Goal: Information Seeking & Learning: Learn about a topic

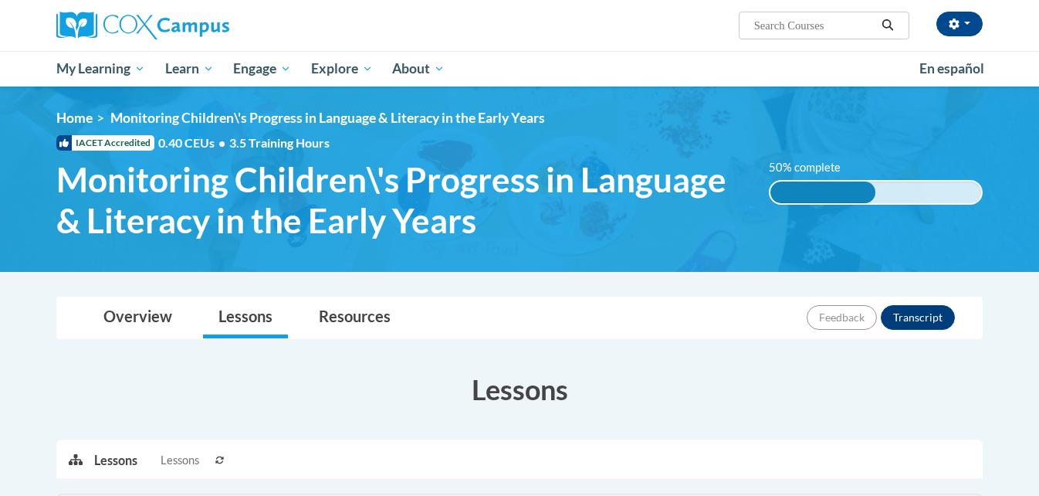
scroll to position [446, 0]
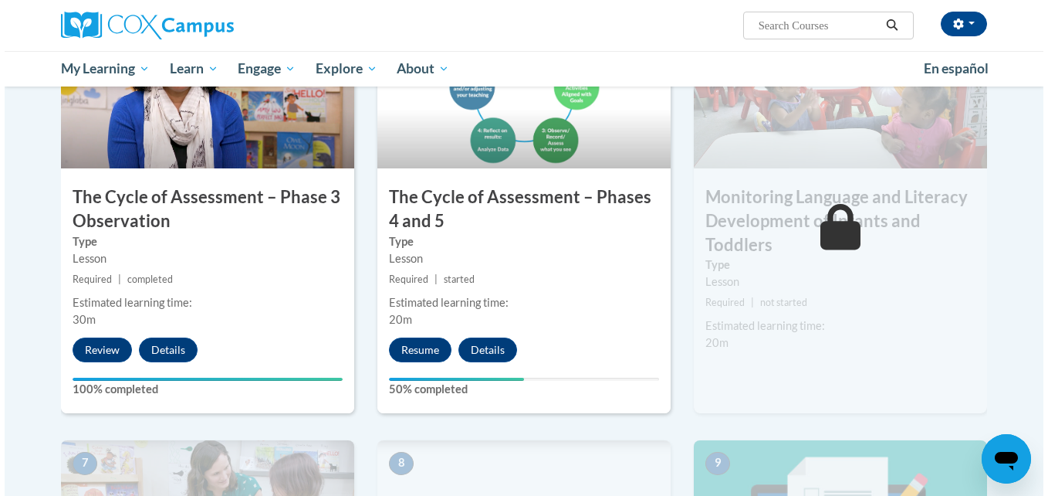
scroll to position [0, 0]
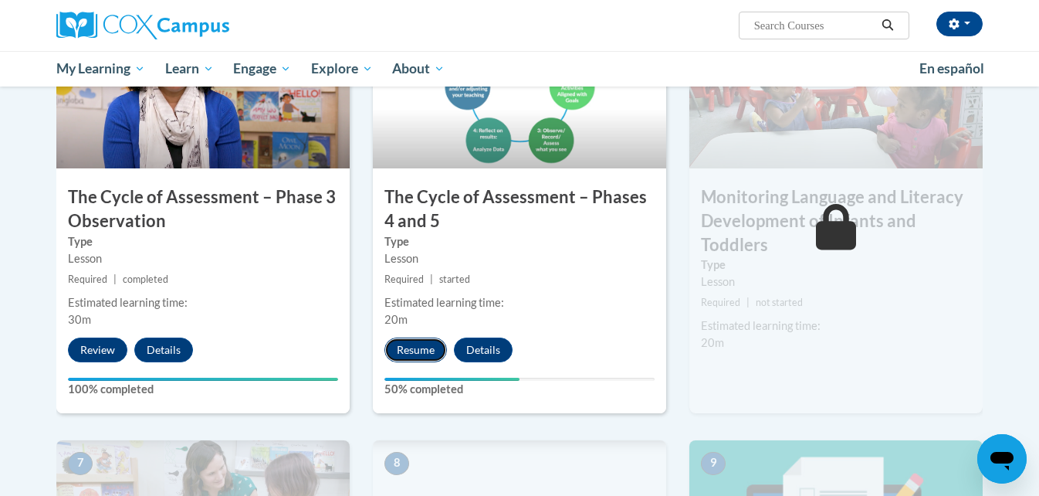
click at [415, 340] on button "Resume" at bounding box center [415, 349] width 63 height 25
